Goal: Complete application form

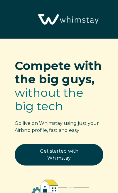
select select "US"
click at [74, 155] on link "Get started with Whimstay" at bounding box center [59, 155] width 88 height 22
select select "US"
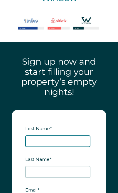
click at [78, 135] on input "First Name *" at bounding box center [57, 141] width 65 height 12
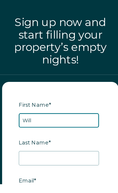
type input "Will"
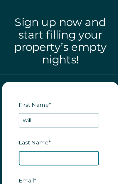
click at [63, 166] on input "Last Name *" at bounding box center [57, 172] width 65 height 12
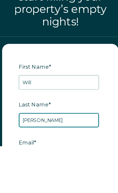
type input "Haddad"
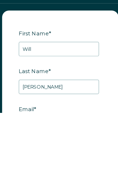
type input "atotaldiversion@yahoo.com"
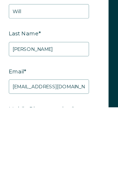
type input "+1 4802993897"
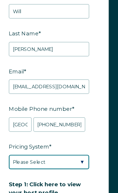
select select "Airbnb Smart Pricing"
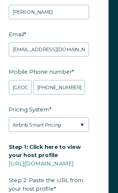
scroll to position [1143, 0]
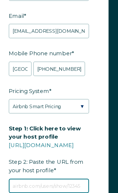
click at [58, 172] on input "Step 1: Click here to view your host profile https://www.airbnb.com/users/show/…" at bounding box center [57, 178] width 65 height 12
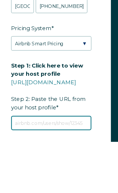
click at [53, 172] on input "Step 1: Click here to view your host profile https://www.airbnb.com/users/show/…" at bounding box center [57, 178] width 65 height 12
paste input "https://www.airbnb.com/hosting?from_nav=1"
type input "https://www.airbnb.com/hosting?from_nav=1"
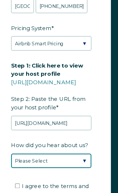
select select "Podcast"
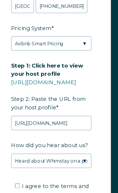
click at [28, 176] on input "I agree to the terms and conditions Read Full Terms and Conditions *" at bounding box center [30, 178] width 4 height 4
checkbox input "true"
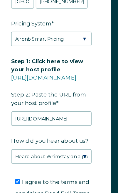
click at [70, 91] on link "[URL][DOMAIN_NAME]" at bounding box center [51, 94] width 53 height 6
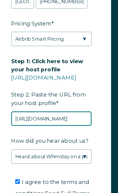
click at [63, 121] on input "https://www.airbnb.com/hosting?from_nav=1" at bounding box center [57, 127] width 65 height 12
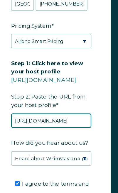
click at [62, 121] on input "https://www.airbnb.com/hosting?from_nav=1" at bounding box center [57, 127] width 65 height 12
click at [63, 121] on input "https://www.airbnb.com/hosting?from_nav=1" at bounding box center [57, 127] width 65 height 12
click at [66, 121] on input "https://www.airbnb.com/hosting?from_nav=1" at bounding box center [57, 127] width 65 height 12
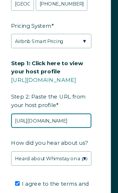
click at [66, 121] on input "https://www.airbnb.com/hosting?from_nav=1" at bounding box center [57, 127] width 65 height 12
click at [69, 121] on input "https://www.airbnb.com/hosting?from_nav=1" at bounding box center [57, 127] width 65 height 12
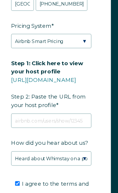
click at [56, 75] on span "Step 1: Click here to view your host profile https://www.airbnb.com/users/show/…" at bounding box center [55, 96] width 61 height 43
click at [56, 121] on input "Step 1: Click here to view your host profile https://www.airbnb.com/users/show/…" at bounding box center [57, 127] width 65 height 12
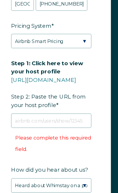
click at [72, 91] on link "[URL][DOMAIN_NAME]" at bounding box center [51, 94] width 53 height 6
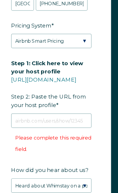
scroll to position [1200, 0]
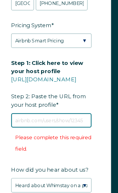
click at [33, 115] on input "Step 1: Click here to view your host profile https://www.airbnb.com/users/show/…" at bounding box center [57, 121] width 65 height 12
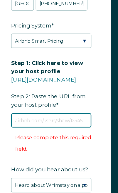
click at [25, 115] on input "Step 1: Click here to view your host profile https://www.airbnb.com/users/show/…" at bounding box center [57, 121] width 65 height 12
paste input "https://www.airbnb.com/users/show/123944580"
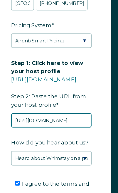
click at [63, 115] on input "https://www.airbnb.com/users/show/123944580" at bounding box center [57, 121] width 65 height 12
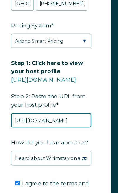
click at [58, 115] on input "https://www.airbnb.com/users/show/123944580" at bounding box center [57, 121] width 65 height 12
paste input "text"
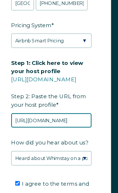
click at [84, 115] on input "[URL][DOMAIN_NAME]" at bounding box center [57, 121] width 65 height 12
click at [59, 115] on input "[URL][DOMAIN_NAME]" at bounding box center [57, 121] width 65 height 12
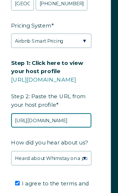
click at [81, 115] on input "[URL][DOMAIN_NAME]" at bounding box center [57, 121] width 65 height 12
paste input "123944580"
type input "https://www.airbnb.com/users/show/123944580"
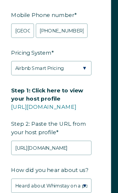
scroll to position [1199, 0]
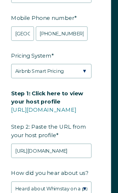
click at [57, 86] on link "[URL][DOMAIN_NAME]" at bounding box center [51, 89] width 53 height 6
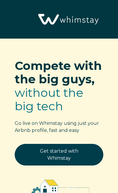
select select "US"
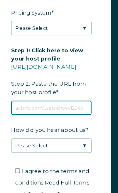
click at [71, 118] on input "Step 1: Click here to view your host profile [URL][DOMAIN_NAME] Step 2: Paste t…" at bounding box center [57, 124] width 65 height 12
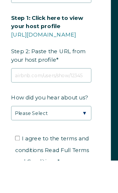
click at [78, 88] on link "[URL][DOMAIN_NAME]" at bounding box center [51, 91] width 53 height 6
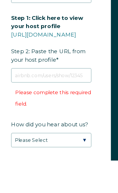
scroll to position [1200, 0]
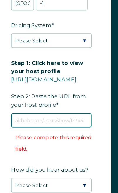
click at [42, 115] on input "Step 1: Click here to view your host profile https://www.airbnb.com/users/show/…" at bounding box center [57, 121] width 65 height 12
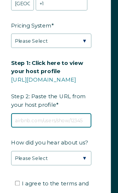
click at [28, 115] on input "Step 1: Click here to view your host profile https://www.airbnb.com/users/show/…" at bounding box center [57, 121] width 65 height 12
paste input "users/show/123944580"
click at [25, 115] on input "users/show/123944580" at bounding box center [57, 121] width 65 height 12
type input "Www.airbnb.com/users/show/123944580"
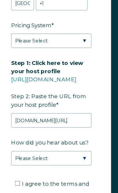
click at [28, 170] on input "I agree to the terms and conditions Read Full Terms and Conditions *" at bounding box center [30, 172] width 4 height 4
click at [28, 169] on label "I agree to the terms and conditions Read Full Terms and Conditions *" at bounding box center [58, 181] width 60 height 24
click at [28, 170] on input "I agree to the terms and conditions Read Full Terms and Conditions *" at bounding box center [30, 172] width 4 height 4
checkbox input "true"
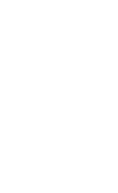
scroll to position [1046, 0]
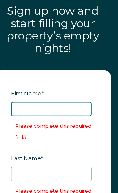
click at [53, 83] on input "First Name *" at bounding box center [57, 89] width 65 height 12
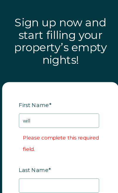
type input "will"
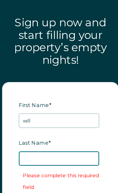
click at [55, 123] on input "Last Name *" at bounding box center [57, 129] width 65 height 12
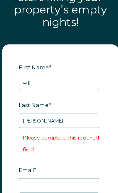
type input "haddad"
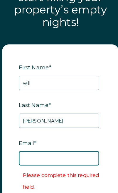
click at [51, 153] on input "Email *" at bounding box center [57, 159] width 65 height 12
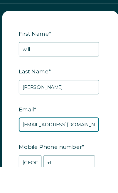
type input "atotaldiversion@yahoo.com"
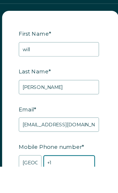
click at [64, 184] on input "+1" at bounding box center [66, 190] width 42 height 12
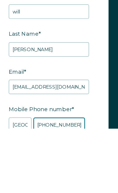
type input "+1 4802993897"
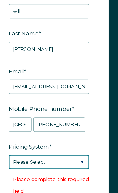
click at [54, 162] on select "Please Select Manual Airbnb Smart Pricing PriceLabs Wheelhouse Beyond Pricing 3…" at bounding box center [57, 168] width 65 height 12
select select "Manual"
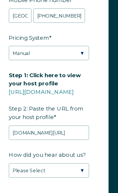
scroll to position [1196, 0]
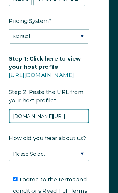
click at [25, 119] on input "Www.airbnb.com/users/show/123944580" at bounding box center [57, 125] width 65 height 12
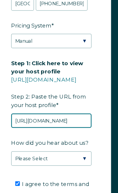
click at [78, 119] on input "HTTP://Www.airbnb.com/users/show/123944580" at bounding box center [57, 125] width 65 height 12
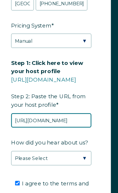
click at [79, 119] on input "HTTP://Www.airbnb.com/users/show/123944580" at bounding box center [57, 125] width 65 height 12
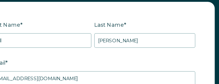
scroll to position [1295, 0]
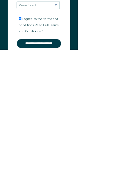
scroll to position [1262, 0]
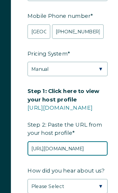
click at [63, 115] on input "HTTP://Www.airbnb.com/users/123944580" at bounding box center [57, 121] width 65 height 12
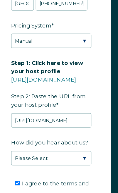
click at [63, 134] on div "How did you hear about us? Please Select Discovered Whimstay at an event or con…" at bounding box center [58, 146] width 67 height 24
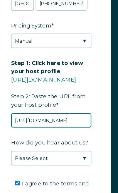
click at [54, 115] on input "HTTP://Www.airbnb.com/users/123944580" at bounding box center [57, 121] width 65 height 12
click at [55, 115] on input "HTTP://Www.airbnb.com/users/123944580" at bounding box center [57, 121] width 65 height 12
paste input "[URL][DOMAIN_NAME]"
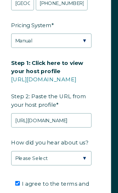
click at [67, 85] on link "[URL][DOMAIN_NAME]" at bounding box center [51, 88] width 53 height 6
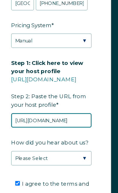
click at [47, 115] on input "[URL][DOMAIN_NAME]" at bounding box center [57, 121] width 65 height 12
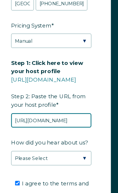
click at [55, 115] on input "[URL][DOMAIN_NAME]" at bounding box center [57, 121] width 65 height 12
click at [56, 115] on input "[URL][DOMAIN_NAME]" at bounding box center [57, 121] width 65 height 12
paste input "airbnb.com/h/blockbusterranch"
type input "airbnb.com/h/blockbusterranch"
